Goal: Check status

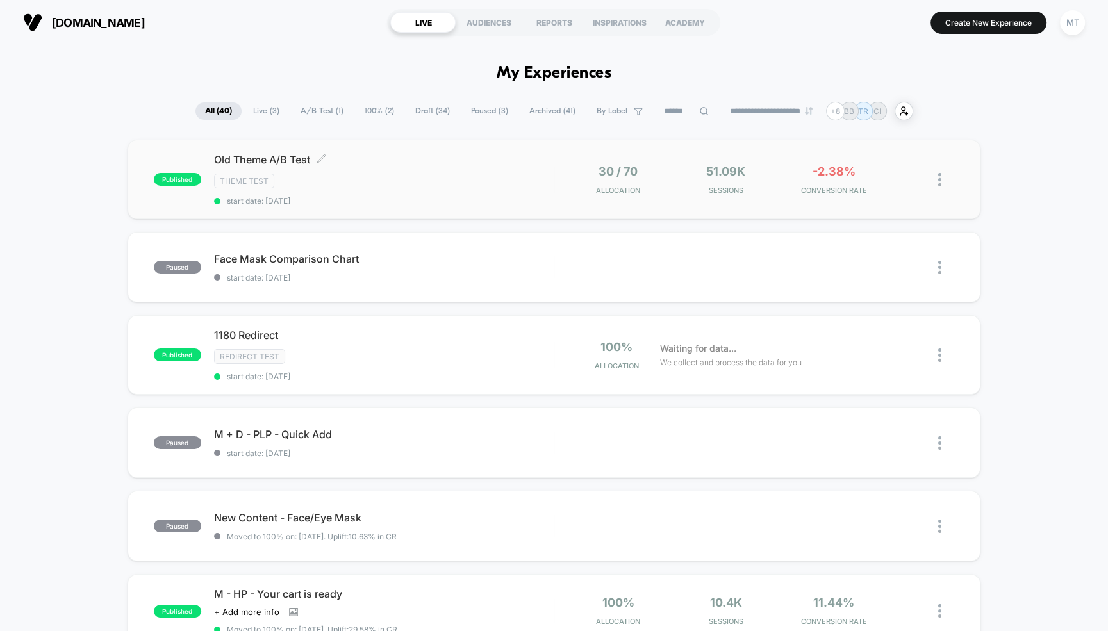
click at [261, 159] on span "Old Theme A/B Test Click to edit experience details" at bounding box center [384, 159] width 340 height 13
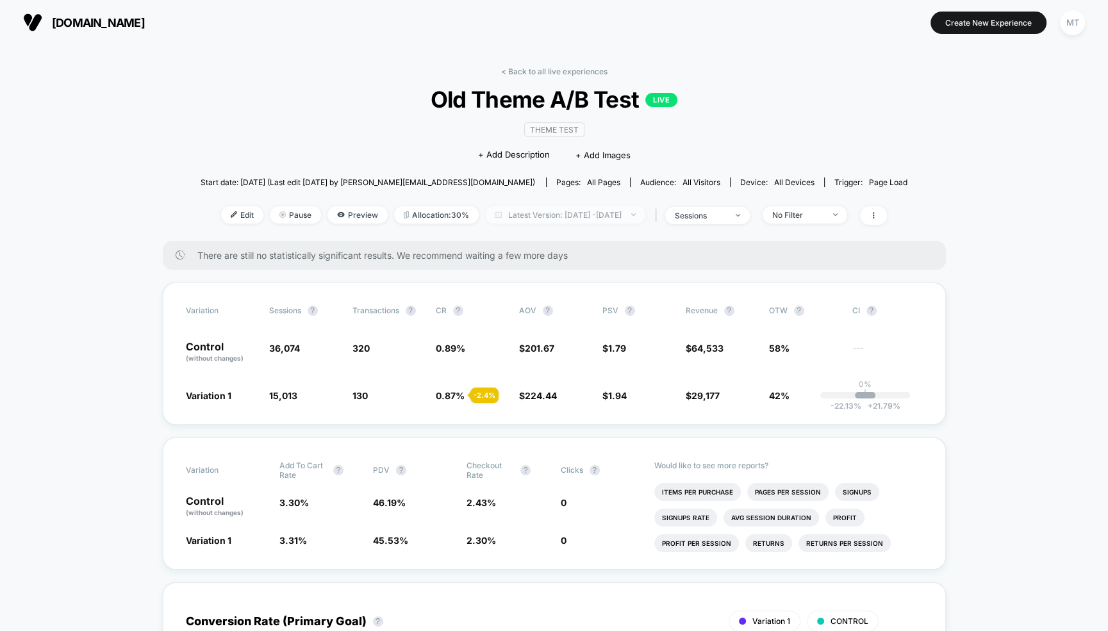
click at [515, 215] on span "Latest Version: [DATE] - [DATE]" at bounding box center [565, 214] width 160 height 17
select select "*"
select select "****"
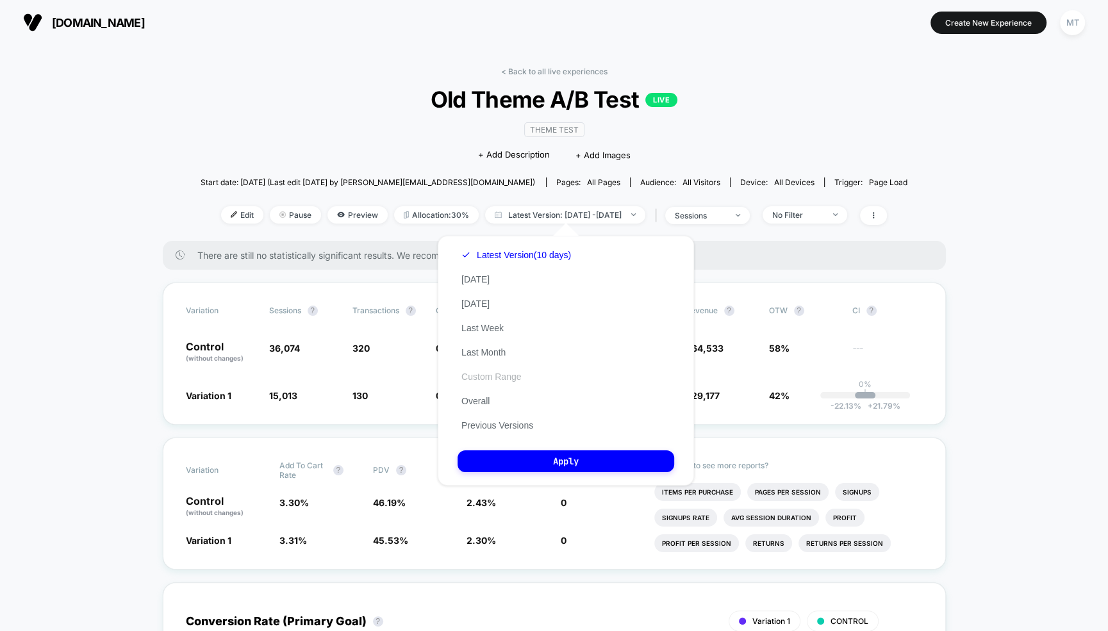
click at [489, 379] on button "Custom Range" at bounding box center [490, 377] width 67 height 12
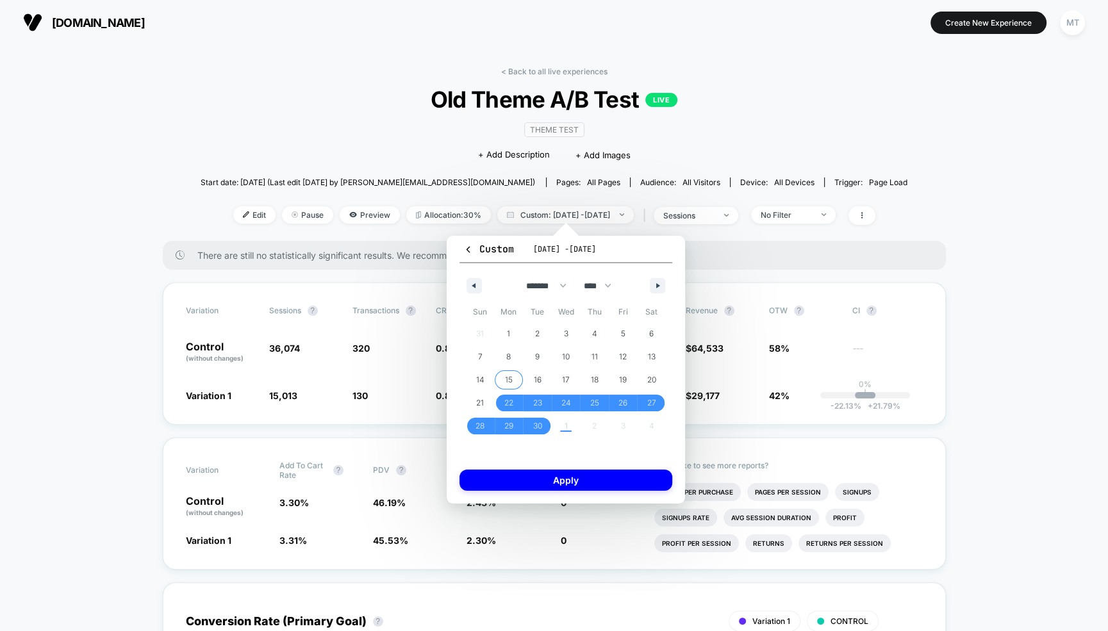
click at [504, 374] on span "15" at bounding box center [509, 380] width 29 height 17
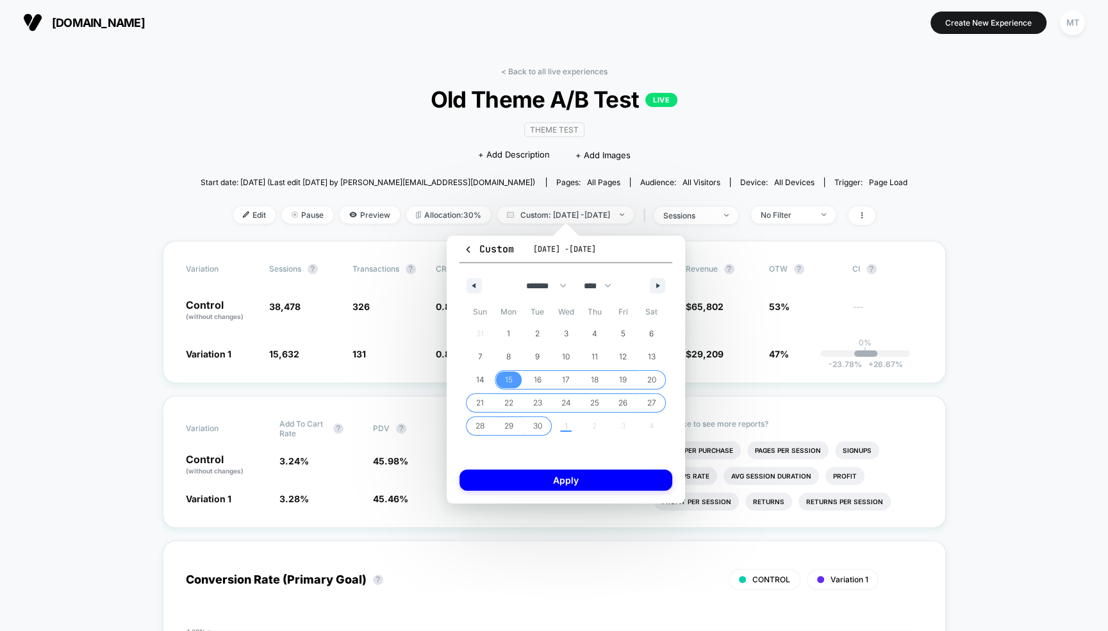
click at [561, 424] on div "31 1 2 3 4 5 6 7 8 9 10 11 12 13 14 15 16 17 18 19 20 21 22 23 24 25 26 27 28 2…" at bounding box center [566, 379] width 200 height 115
click at [658, 284] on icon "button" at bounding box center [659, 285] width 6 height 5
click at [592, 332] on span "2" at bounding box center [594, 333] width 4 height 23
select select "*"
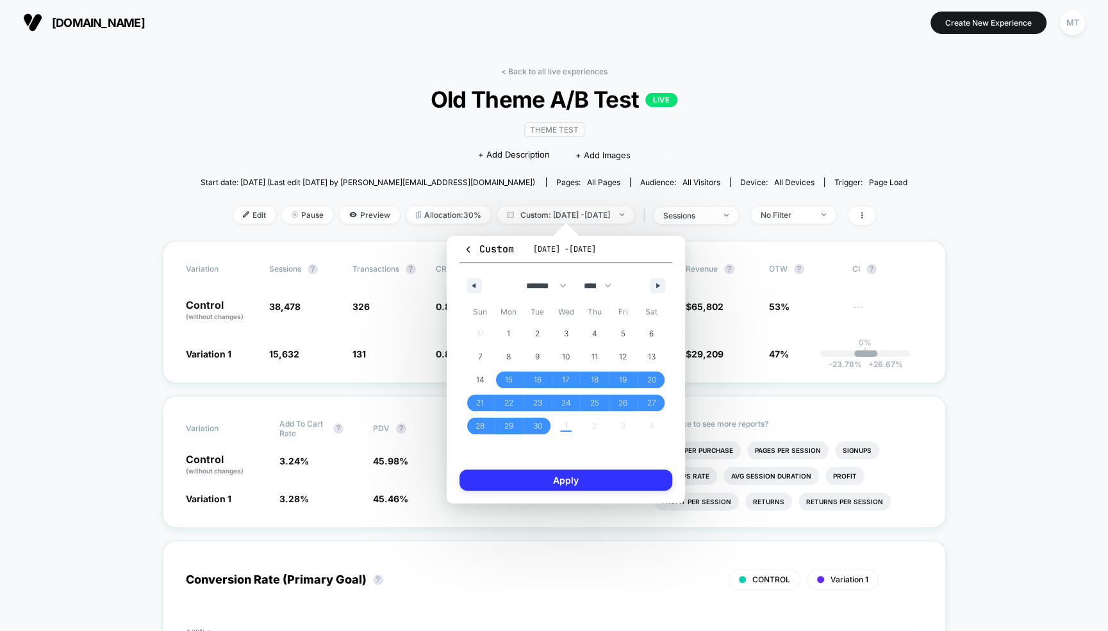
click at [581, 481] on button "Apply" at bounding box center [565, 480] width 213 height 21
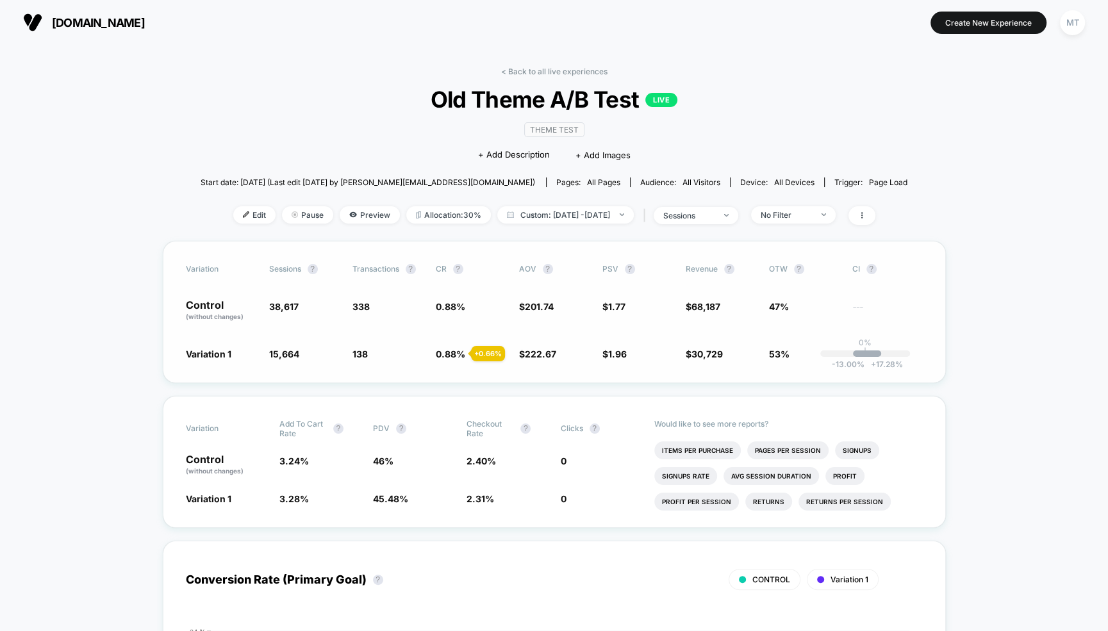
click at [447, 354] on span "0.88 %" at bounding box center [450, 354] width 29 height 11
